Goal: Find specific page/section: Find specific page/section

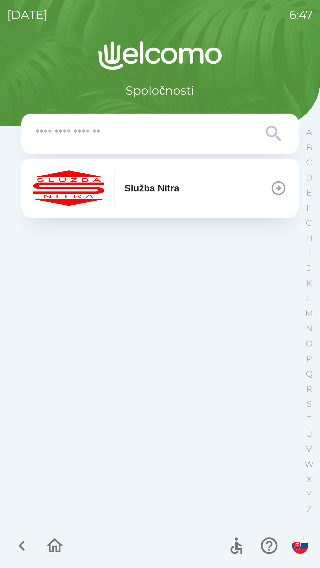
click at [212, 193] on button "Služba Nitra" at bounding box center [159, 188] width 277 height 59
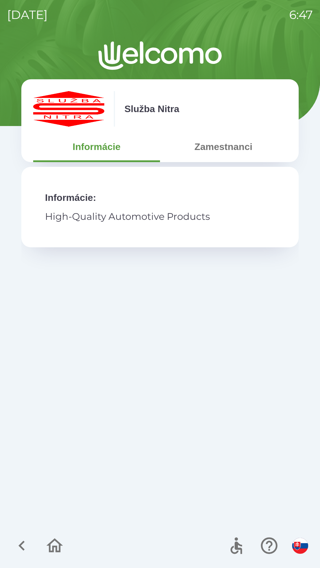
click at [222, 147] on button "Zamestnanci" at bounding box center [223, 146] width 127 height 21
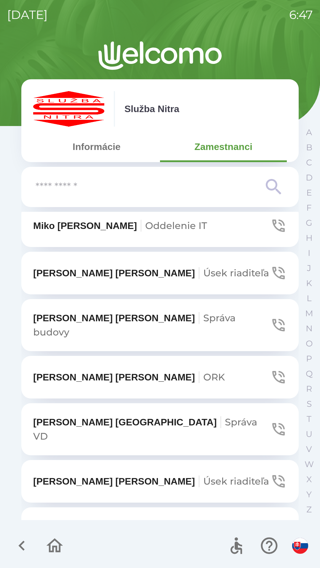
scroll to position [2122, 0]
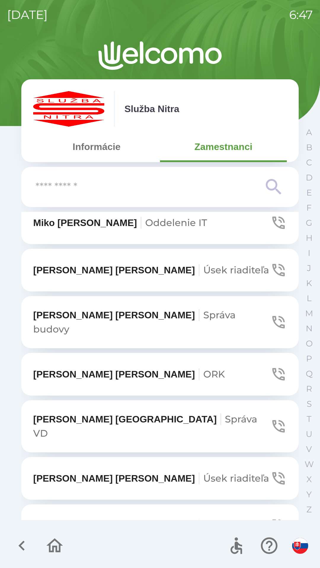
click at [150, 413] on span "Správa VD" at bounding box center [145, 426] width 224 height 26
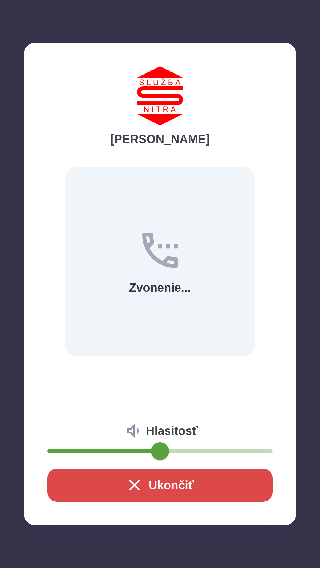
click at [125, 481] on icon "button" at bounding box center [134, 485] width 19 height 19
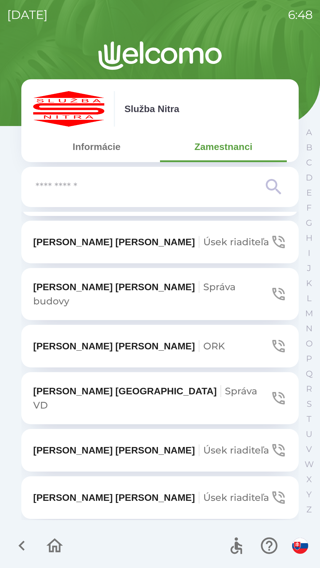
scroll to position [2153, 0]
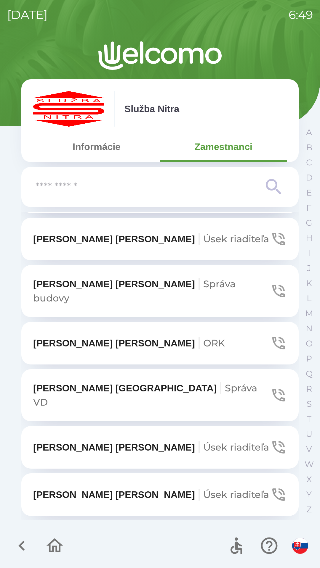
click at [83, 381] on p "[PERSON_NAME] VD" at bounding box center [151, 395] width 237 height 28
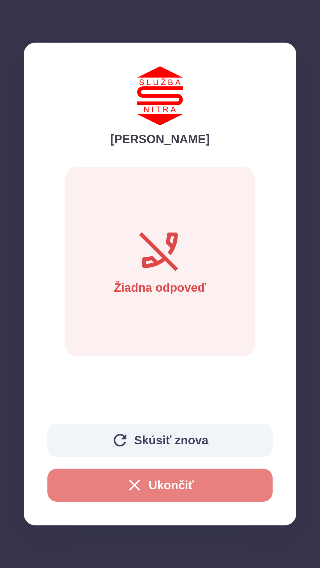
click at [126, 483] on icon "button" at bounding box center [134, 485] width 19 height 19
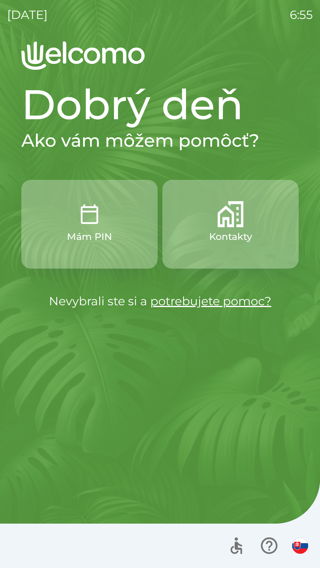
click at [227, 222] on img "button" at bounding box center [230, 214] width 26 height 26
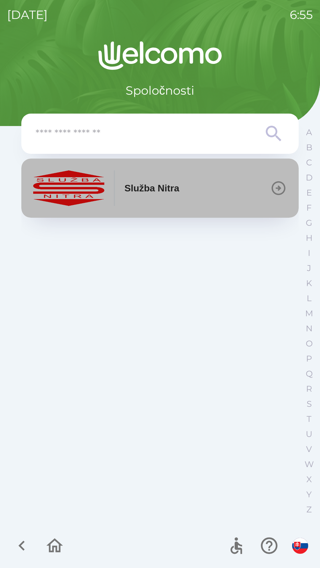
click at [157, 185] on p "Služba Nitra" at bounding box center [151, 188] width 55 height 14
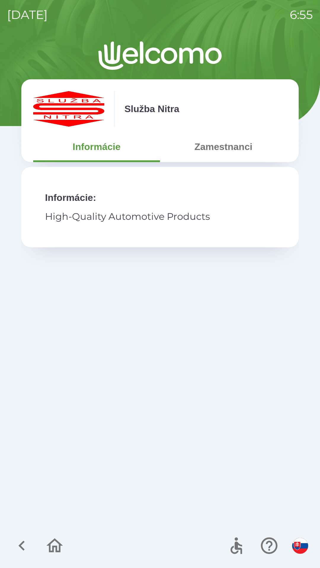
click at [166, 213] on p "High-Quality Automotive Products" at bounding box center [160, 217] width 230 height 14
click at [236, 152] on button "Zamestnanci" at bounding box center [223, 146] width 127 height 21
